Goal: Task Accomplishment & Management: Complete application form

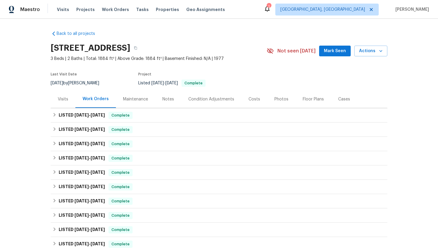
click at [60, 103] on div "Visits" at bounding box center [63, 99] width 25 height 18
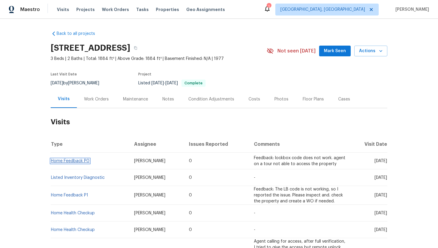
click at [73, 161] on link "Home Feedback P0" at bounding box center [70, 161] width 38 height 4
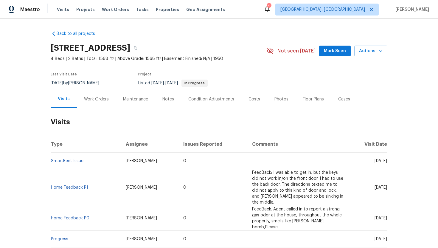
drag, startPoint x: 366, startPoint y: 160, endPoint x: 387, endPoint y: 162, distance: 20.6
click at [387, 162] on span "Thu, Jul 17 2025" at bounding box center [380, 161] width 13 height 4
copy span "Jul 17 2025"
click at [100, 100] on div "Work Orders" at bounding box center [96, 99] width 25 height 6
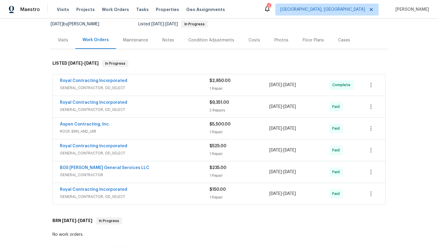
scroll to position [66, 0]
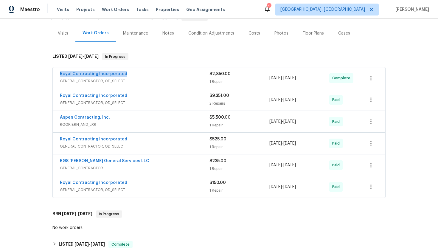
drag, startPoint x: 134, startPoint y: 76, endPoint x: 59, endPoint y: 75, distance: 74.5
click at [59, 75] on div "Royal Contracting Incorporated GENERAL_CONTRACTOR, OD_SELECT $2,850.00 1 Repair…" at bounding box center [219, 77] width 332 height 21
copy link "Royal Contracting Incorporated"
drag, startPoint x: 312, startPoint y: 79, endPoint x: 265, endPoint y: 79, distance: 47.4
click at [265, 79] on div "Royal Contracting Incorporated GENERAL_CONTRACTOR, OD_SELECT $2,850.00 1 Repair…" at bounding box center [212, 78] width 304 height 14
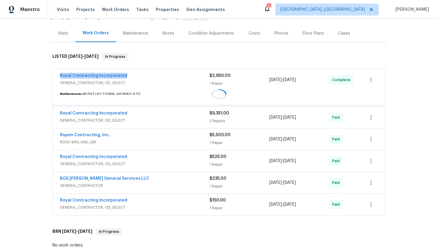
copy div "7/31/2025 - 7/31/2025"
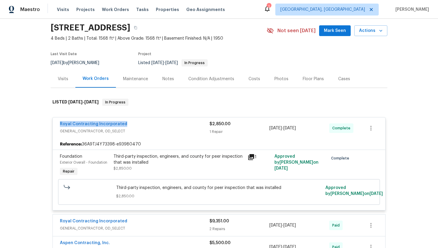
scroll to position [0, 0]
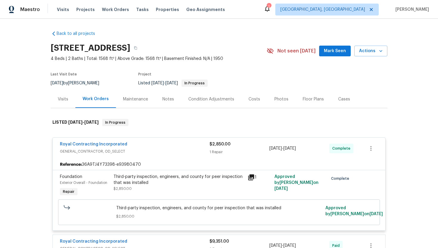
click at [67, 102] on div "Visits" at bounding box center [63, 99] width 10 height 6
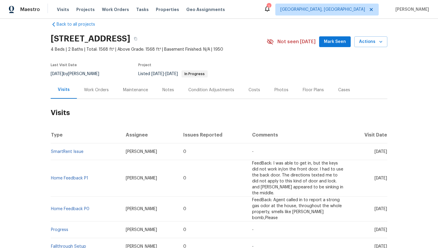
scroll to position [11, 0]
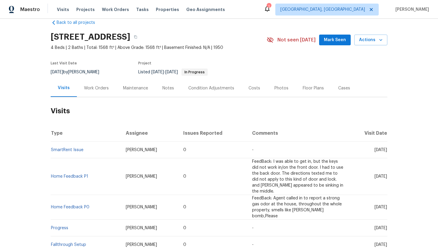
click at [341, 88] on div "Cases" at bounding box center [344, 88] width 12 height 6
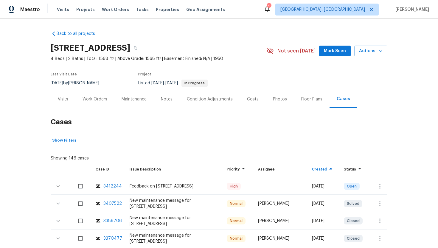
scroll to position [69, 0]
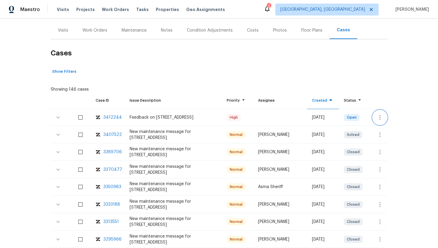
click at [384, 114] on button "button" at bounding box center [380, 117] width 14 height 14
click at [385, 116] on li "Create a visit" at bounding box center [403, 117] width 62 height 10
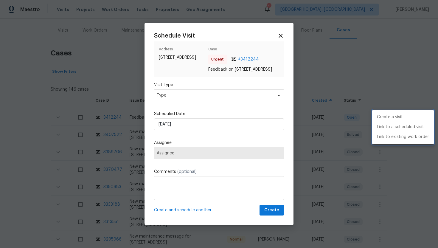
click at [196, 100] on div at bounding box center [219, 124] width 438 height 248
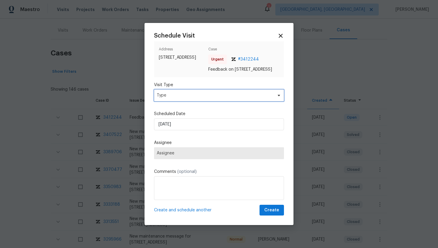
click at [187, 98] on span "Type" at bounding box center [215, 95] width 116 height 6
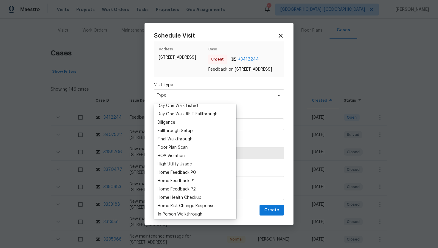
scroll to position [140, 0]
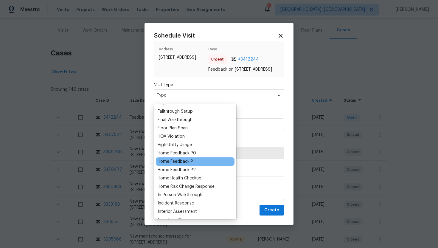
click at [192, 162] on div "Home Feedback P1" at bounding box center [176, 161] width 37 height 6
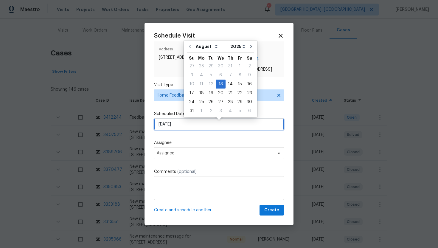
click at [186, 129] on input "8/13/2025" at bounding box center [219, 124] width 130 height 12
click at [226, 83] on div "14" at bounding box center [231, 84] width 10 height 8
click at [205, 126] on input "8/14/2025" at bounding box center [219, 124] width 130 height 12
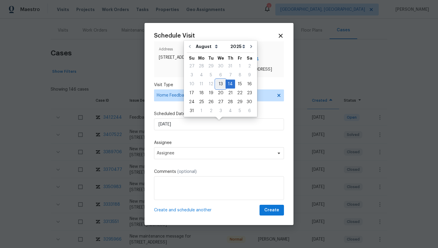
click at [219, 86] on div "13" at bounding box center [221, 84] width 10 height 8
type input "8/13/2025"
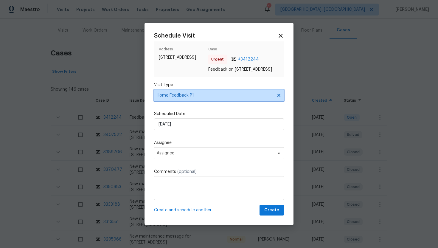
click at [279, 97] on icon at bounding box center [278, 95] width 3 height 3
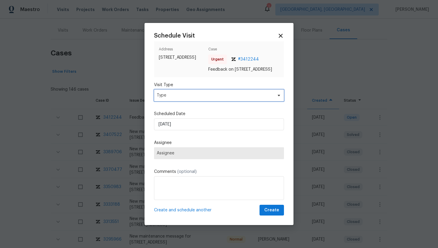
click at [246, 97] on span "Type" at bounding box center [215, 95] width 116 height 6
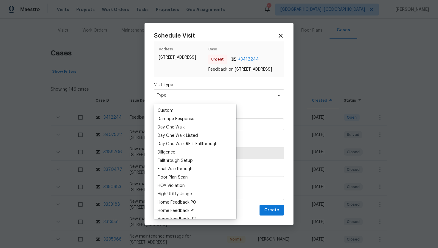
scroll to position [113, 0]
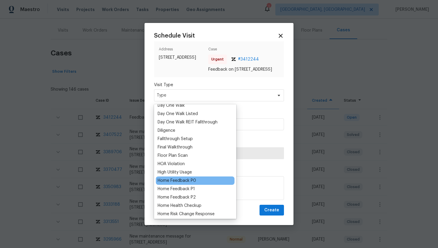
click at [188, 179] on div "Home Feedback P0" at bounding box center [177, 181] width 38 height 6
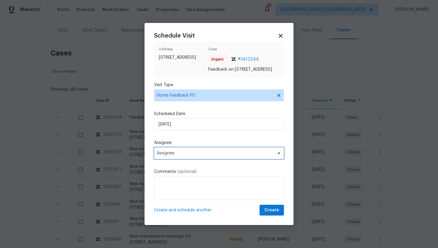
click at [195, 154] on span "Assignee" at bounding box center [215, 153] width 117 height 5
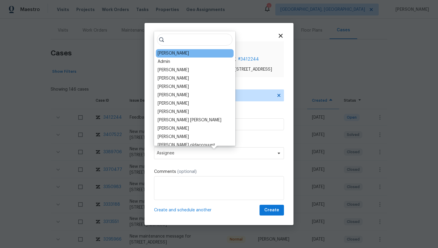
click at [172, 52] on div "Nelson Flores" at bounding box center [173, 53] width 31 height 6
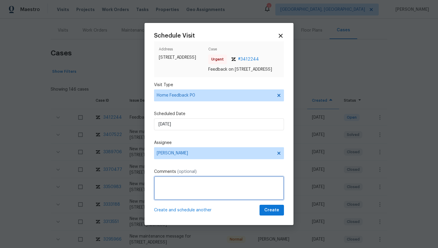
click at [188, 196] on textarea at bounding box center [219, 188] width 130 height 24
paste textarea "Feedback Message: The agent state the keypad make sound but is not unlocking"
type textarea "Feedback Message: The agent state the keypad make sound but is not unlocking"
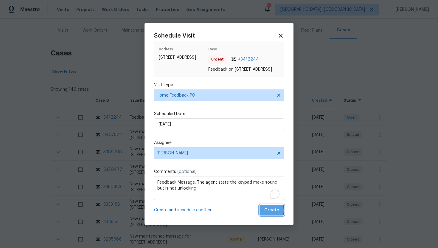
click at [267, 213] on span "Create" at bounding box center [271, 209] width 15 height 7
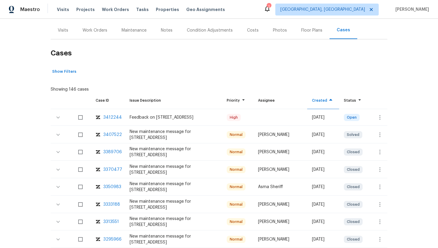
click at [60, 30] on div "Visits" at bounding box center [63, 30] width 10 height 6
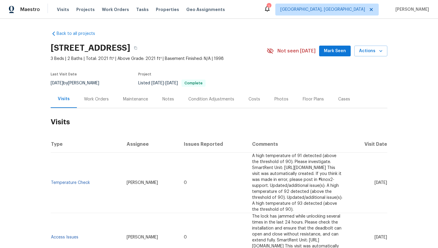
click at [99, 100] on div "Work Orders" at bounding box center [96, 99] width 25 height 6
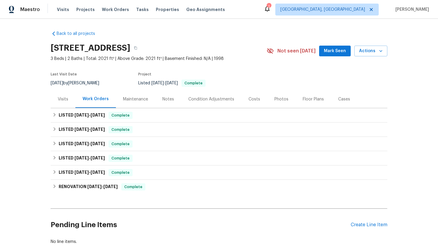
click at [61, 104] on div "Visits" at bounding box center [63, 99] width 25 height 18
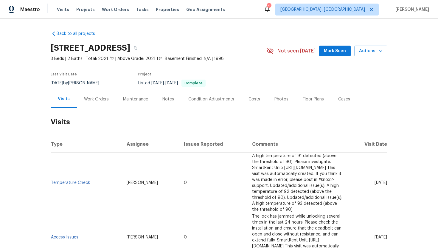
drag, startPoint x: 365, startPoint y: 177, endPoint x: 386, endPoint y: 178, distance: 21.5
click at [386, 181] on span "[DATE]" at bounding box center [380, 183] width 13 height 4
copy span "[DATE]"
click at [97, 100] on div "Work Orders" at bounding box center [96, 99] width 25 height 6
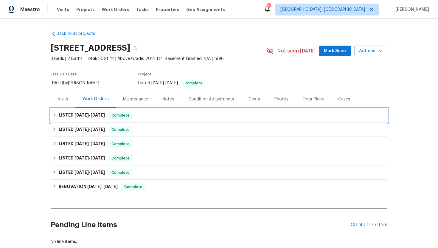
click at [113, 113] on span "Complete" at bounding box center [120, 115] width 23 height 6
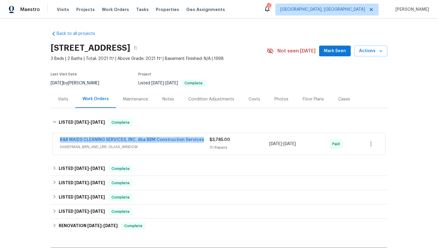
drag, startPoint x: 58, startPoint y: 139, endPoint x: 204, endPoint y: 142, distance: 146.3
click at [204, 142] on div "B&B MAIDS CLEANING SERVICES, INC. dba BBM Construction Services HANDYMAN, BRN_A…" at bounding box center [219, 143] width 332 height 21
copy link "B&B MAIDS CLEANING SERVICES, INC. dba BBM Construction Services"
drag, startPoint x: 311, startPoint y: 146, endPoint x: 268, endPoint y: 146, distance: 42.9
click at [268, 146] on div "B&B MAIDS CLEANING SERVICES, INC. dba BBM Construction Services HANDYMAN, BRN_A…" at bounding box center [212, 144] width 304 height 14
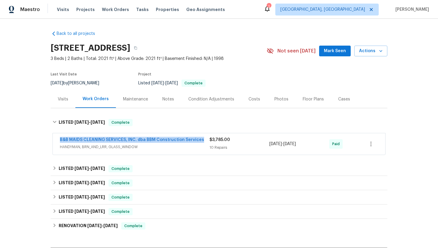
copy div "[DATE] - [DATE]"
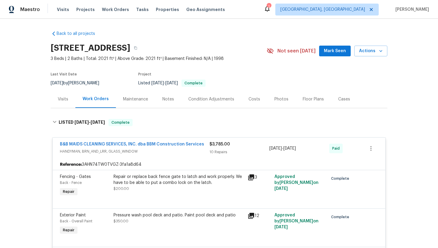
click at [62, 96] on div "Visits" at bounding box center [63, 99] width 10 height 6
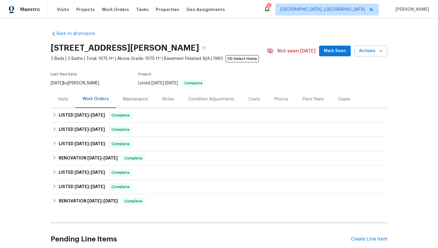
click at [62, 101] on div "Visits" at bounding box center [63, 99] width 10 height 6
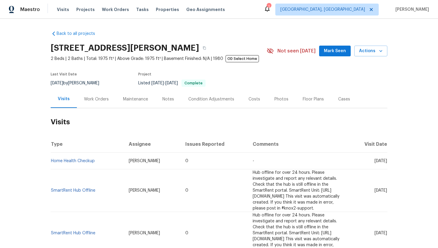
drag, startPoint x: 363, startPoint y: 162, endPoint x: 386, endPoint y: 163, distance: 23.6
click at [386, 163] on span "Wed, Aug 13 2025" at bounding box center [380, 161] width 13 height 4
copy span "Aug 13 2025"
click at [87, 101] on div "Work Orders" at bounding box center [96, 99] width 25 height 6
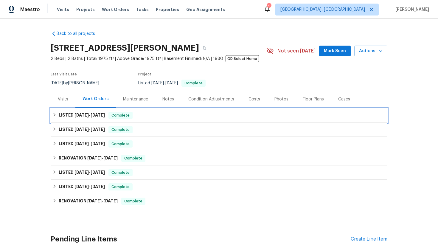
click at [105, 114] on span "4/24/25" at bounding box center [98, 115] width 14 height 4
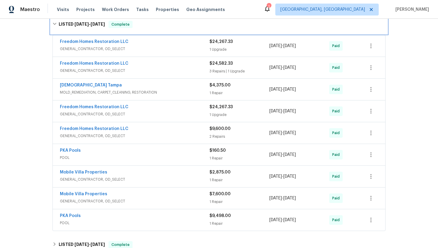
scroll to position [92, 0]
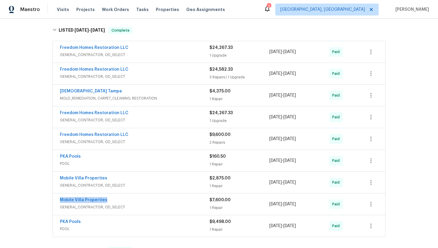
drag, startPoint x: 110, startPoint y: 200, endPoint x: 54, endPoint y: 198, distance: 55.7
click at [54, 198] on div "Mobile Villa Properties GENERAL_CONTRACTOR, OD_SELECT $7,600.00 1 Repair 4/16/2…" at bounding box center [219, 203] width 332 height 21
copy link "Mobile Villa Properties"
drag, startPoint x: 313, startPoint y: 204, endPoint x: 268, endPoint y: 206, distance: 45.3
click at [268, 206] on div "Mobile Villa Properties GENERAL_CONTRACTOR, OD_SELECT $7,600.00 1 Repair 4/16/2…" at bounding box center [212, 204] width 304 height 14
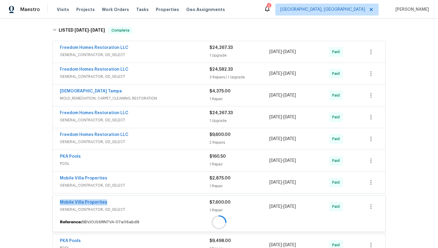
copy div "4/16/2025 - 4/21/2025"
